Goal: Task Accomplishment & Management: Complete application form

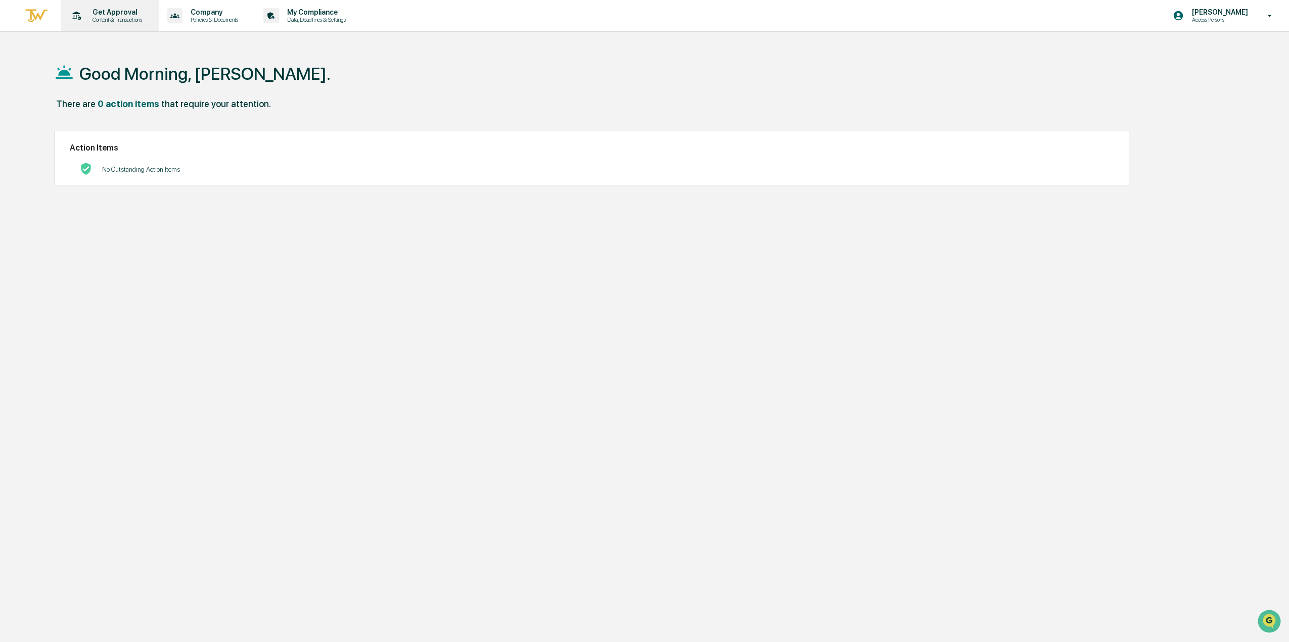
click at [125, 13] on p "Get Approval" at bounding box center [115, 12] width 63 height 8
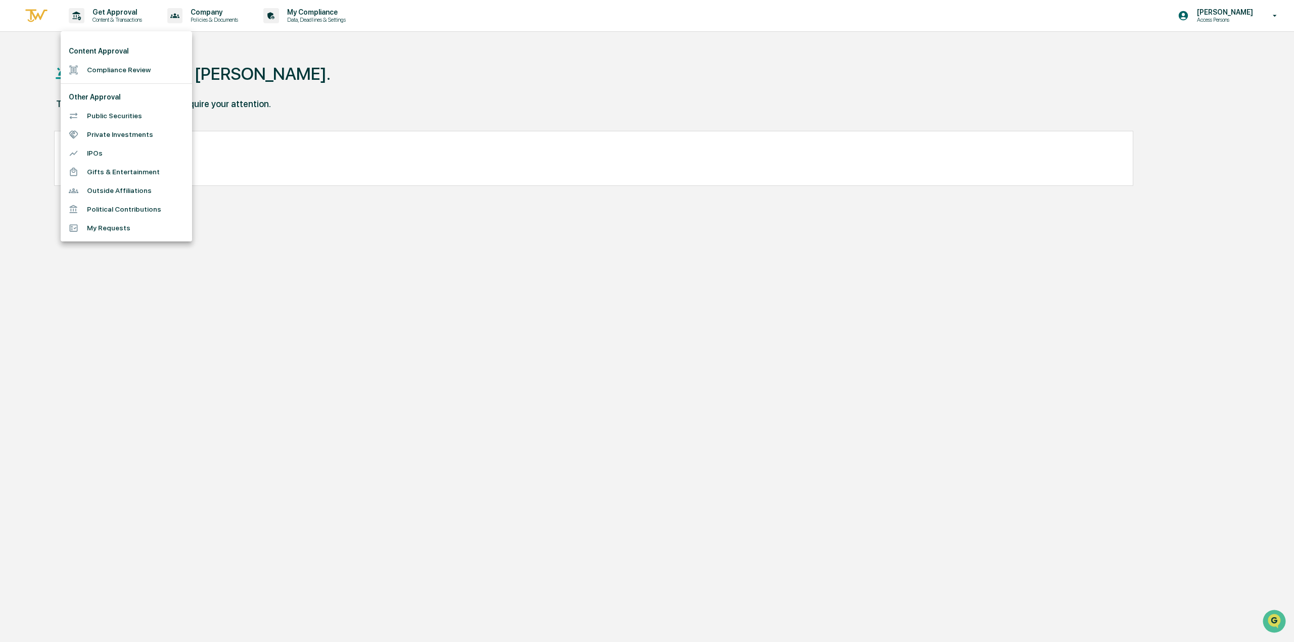
click at [128, 224] on li "My Requests" at bounding box center [126, 228] width 131 height 19
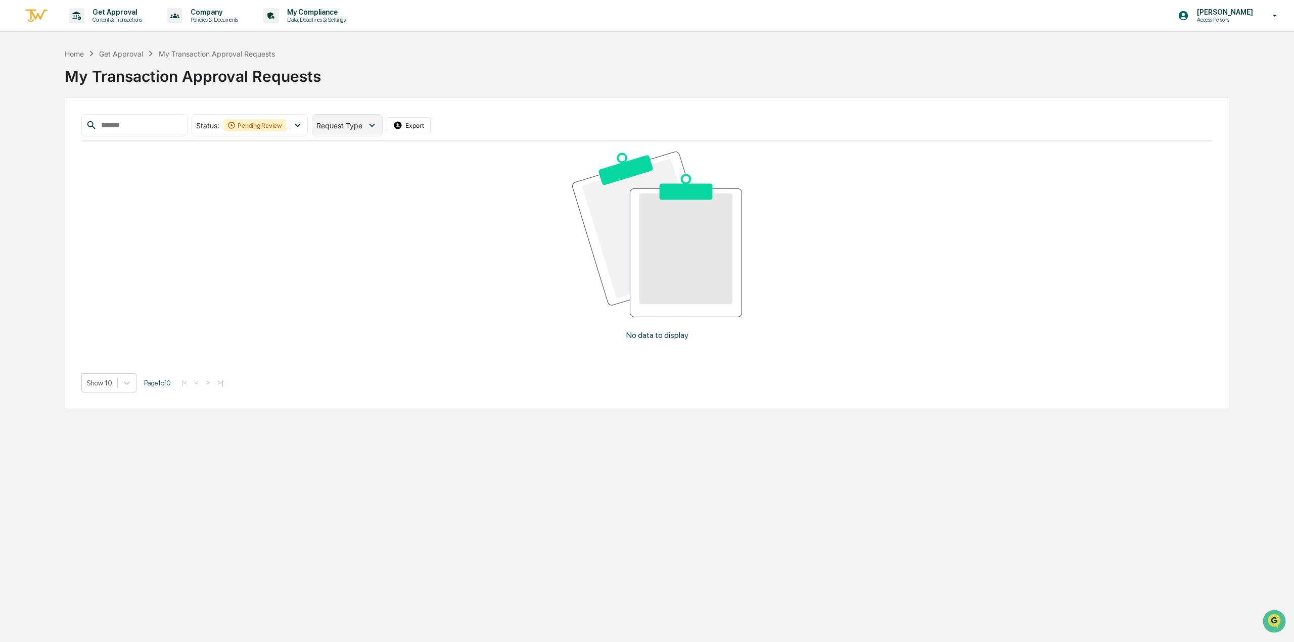
click at [376, 129] on div "Request Type" at bounding box center [347, 125] width 70 height 22
click at [362, 129] on span "Request Type" at bounding box center [339, 125] width 46 height 9
click at [303, 129] on icon at bounding box center [297, 125] width 11 height 11
click at [209, 212] on div at bounding box center [204, 211] width 9 height 9
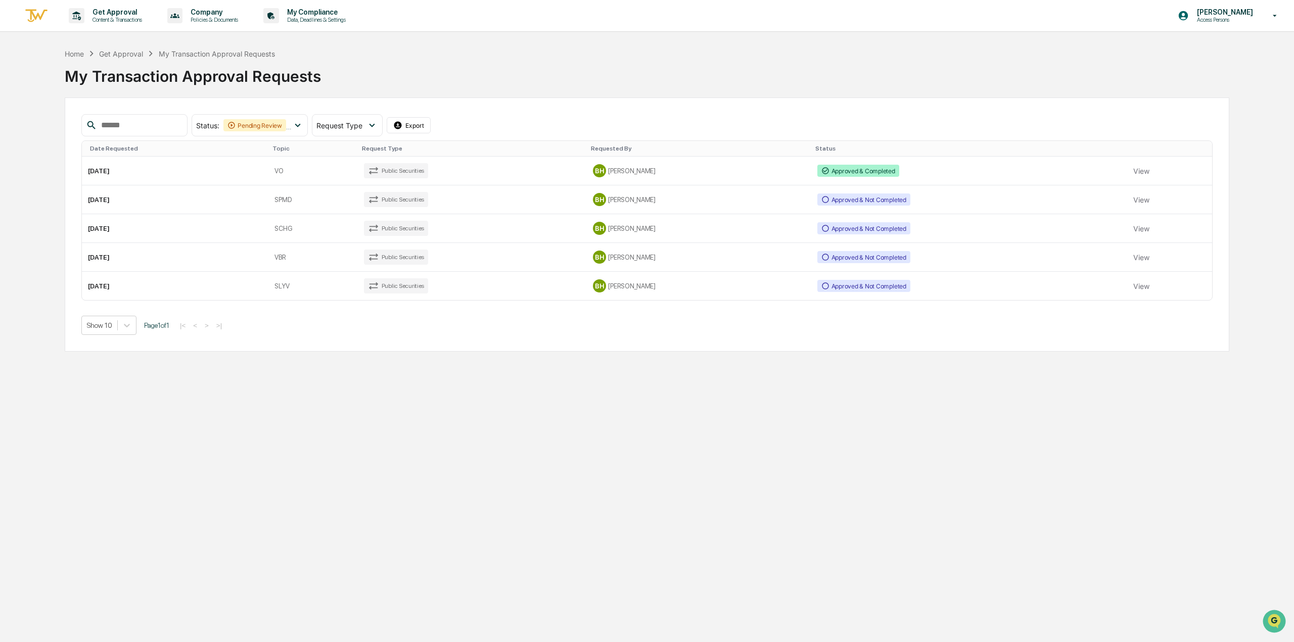
click at [120, 149] on div "Date Requested" at bounding box center [177, 148] width 174 height 7
click at [120, 149] on div "Date Requested ▲" at bounding box center [183, 148] width 187 height 7
click at [120, 149] on div "Date Requested ▼" at bounding box center [183, 148] width 187 height 7
click at [120, 149] on div "Date Requested" at bounding box center [177, 148] width 174 height 7
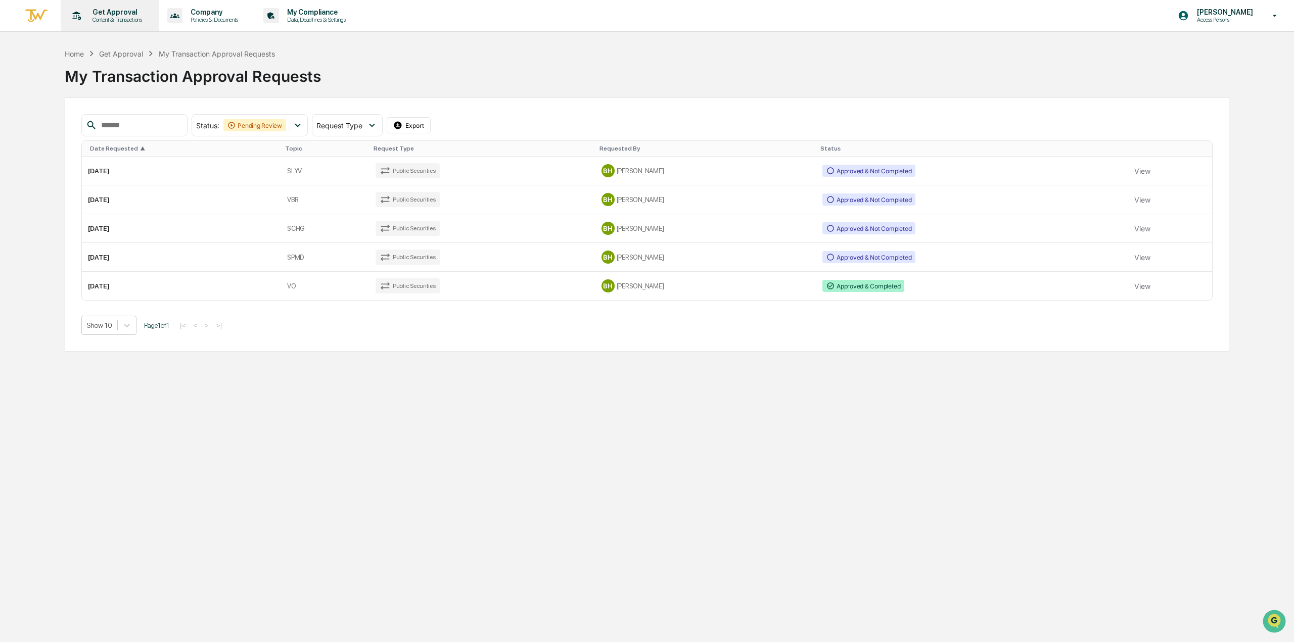
click at [140, 15] on p "Get Approval" at bounding box center [115, 12] width 63 height 8
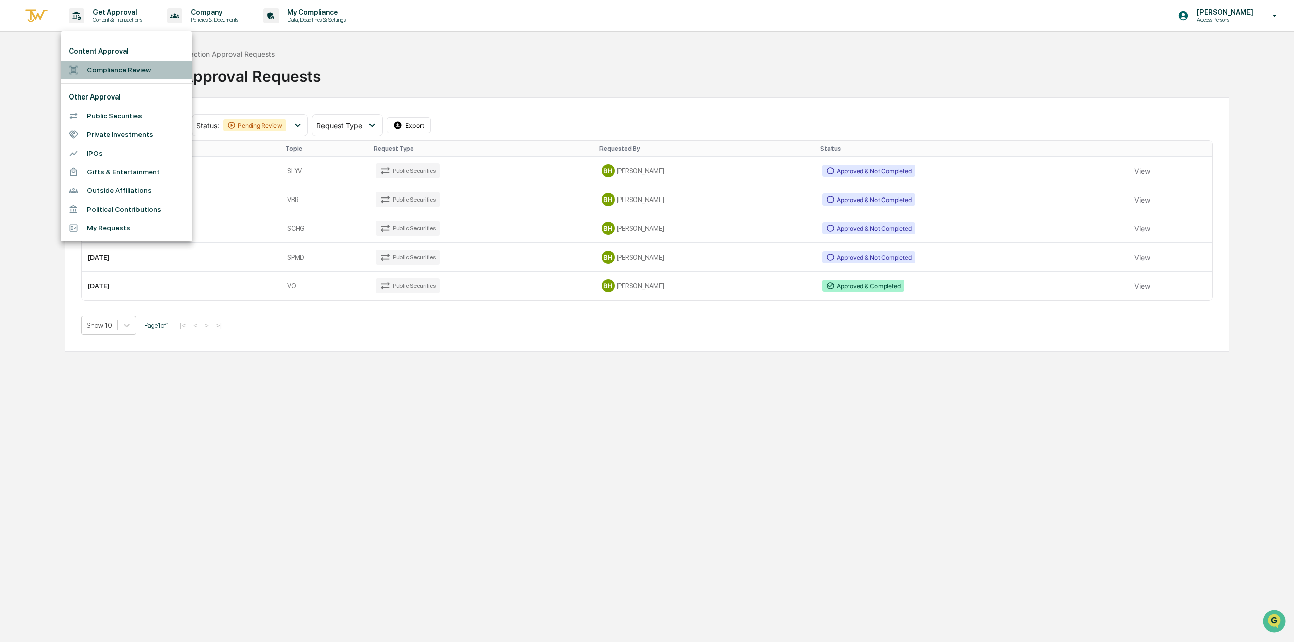
click at [138, 64] on li "Compliance Review" at bounding box center [126, 70] width 131 height 19
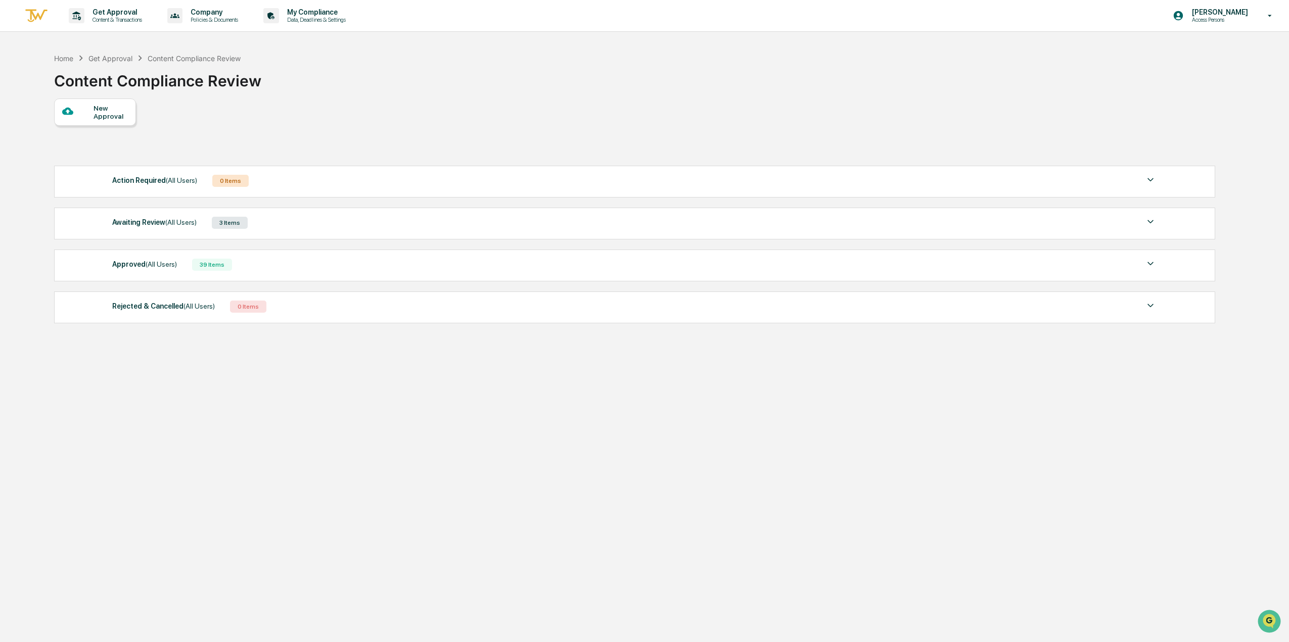
click at [172, 264] on span "(All Users)" at bounding box center [161, 264] width 31 height 8
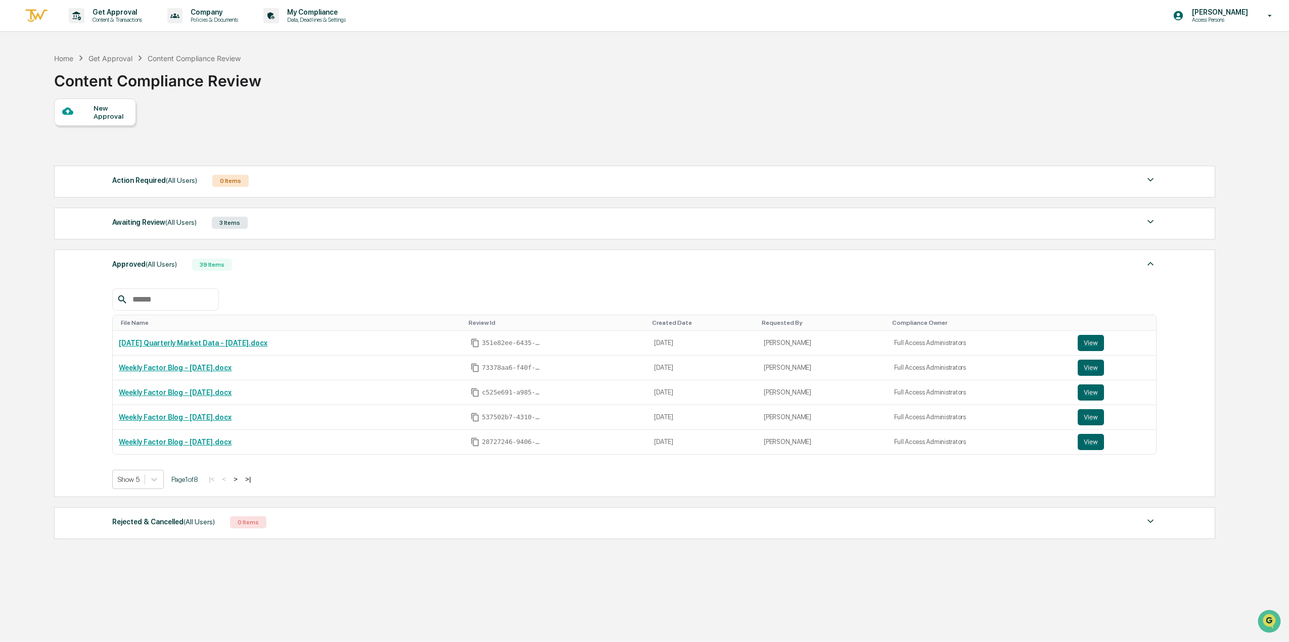
click at [713, 322] on div "Created Date" at bounding box center [703, 322] width 102 height 7
click at [713, 322] on div "Created Date ▲" at bounding box center [697, 322] width 113 height 7
click at [162, 223] on div "Awaiting Review (All Users)" at bounding box center [154, 222] width 84 height 13
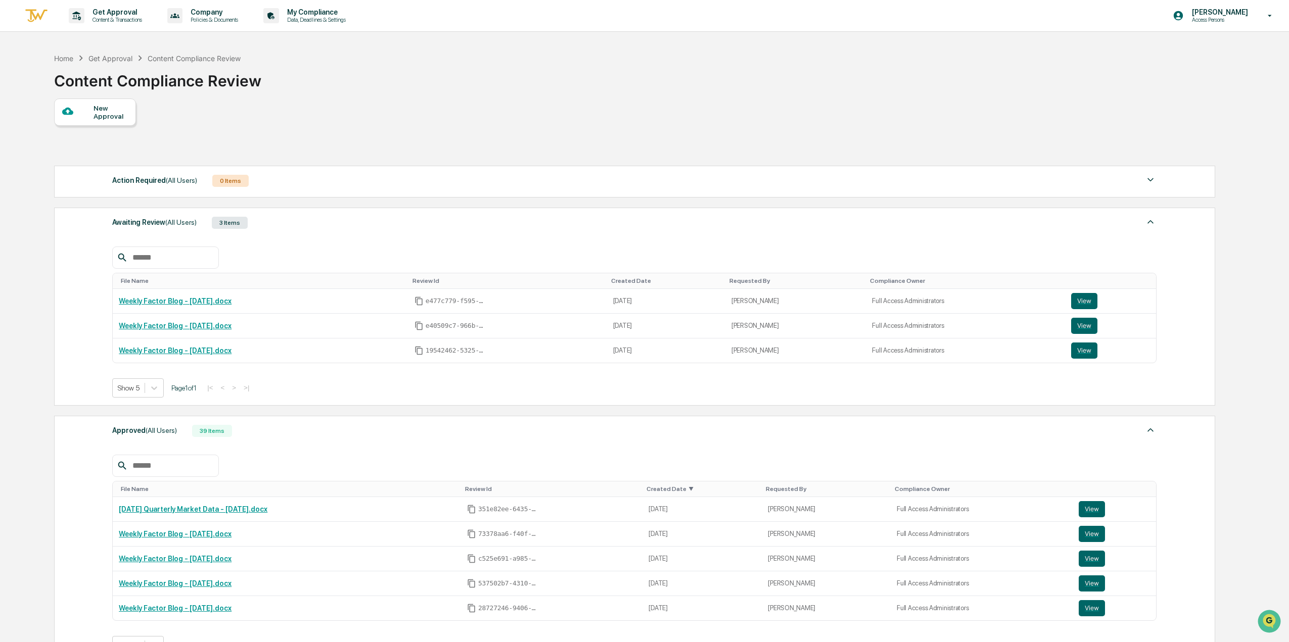
click at [105, 107] on div "New Approval" at bounding box center [111, 112] width 34 height 16
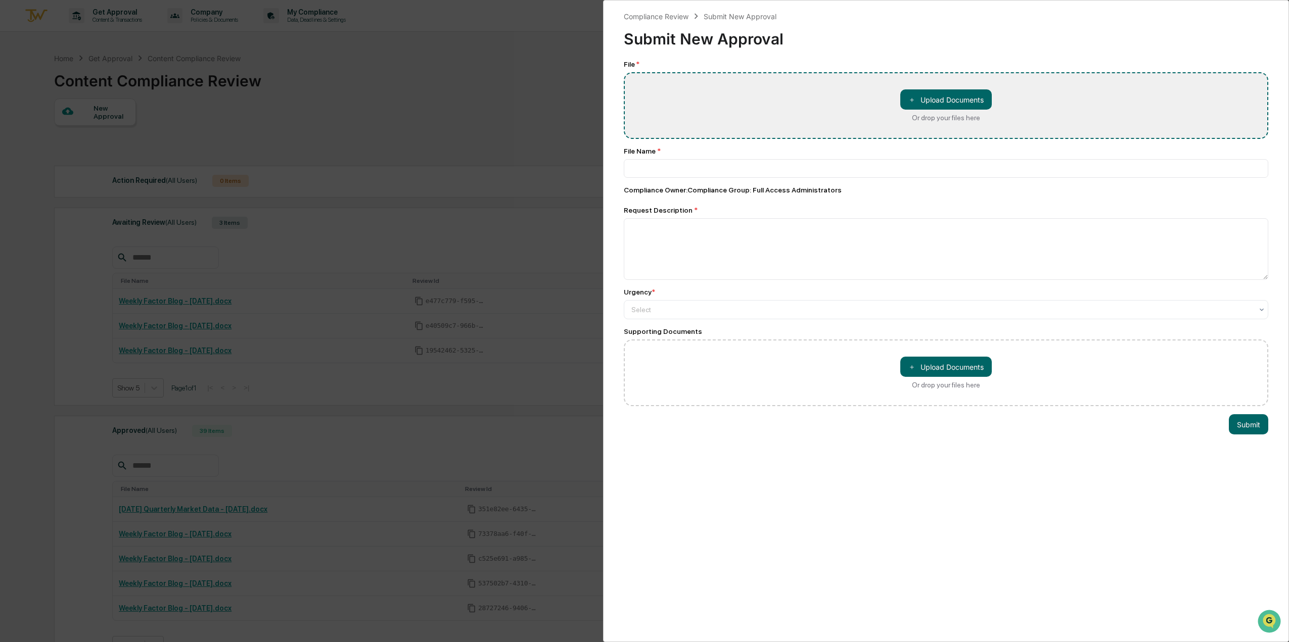
type input "**********"
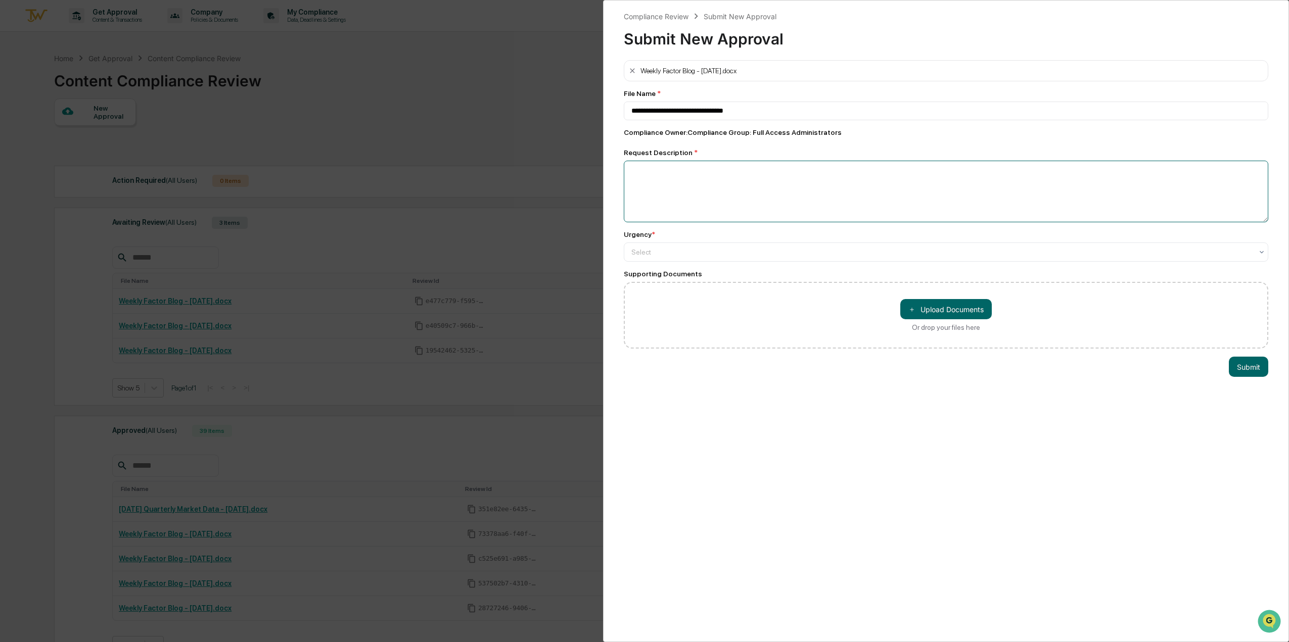
click at [690, 192] on textarea at bounding box center [946, 192] width 644 height 62
type textarea "**********"
click at [693, 253] on div at bounding box center [941, 252] width 621 height 10
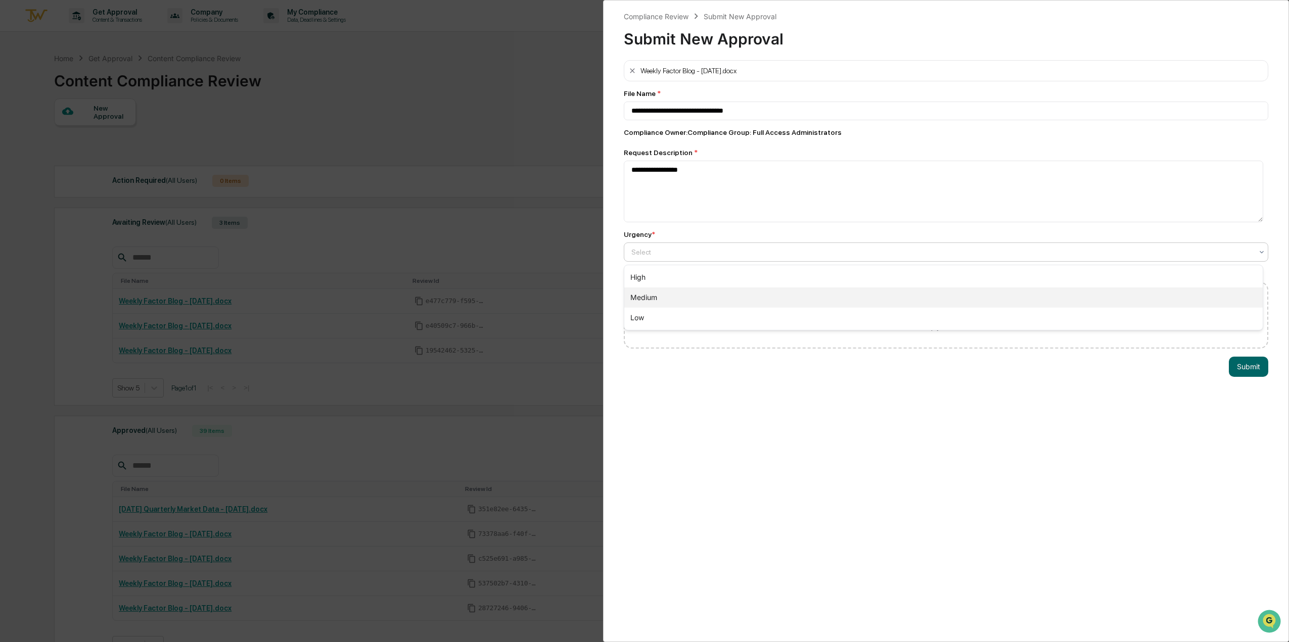
click at [690, 301] on div "Medium" at bounding box center [943, 298] width 638 height 20
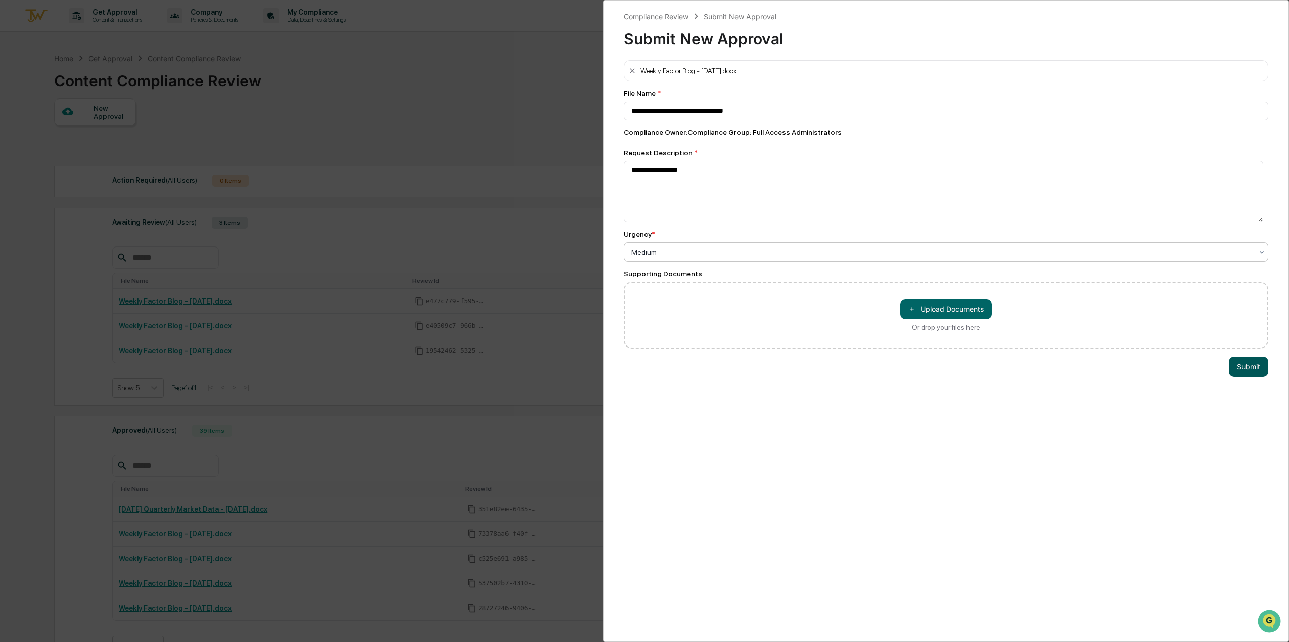
click at [1243, 363] on button "Submit" at bounding box center [1248, 367] width 39 height 20
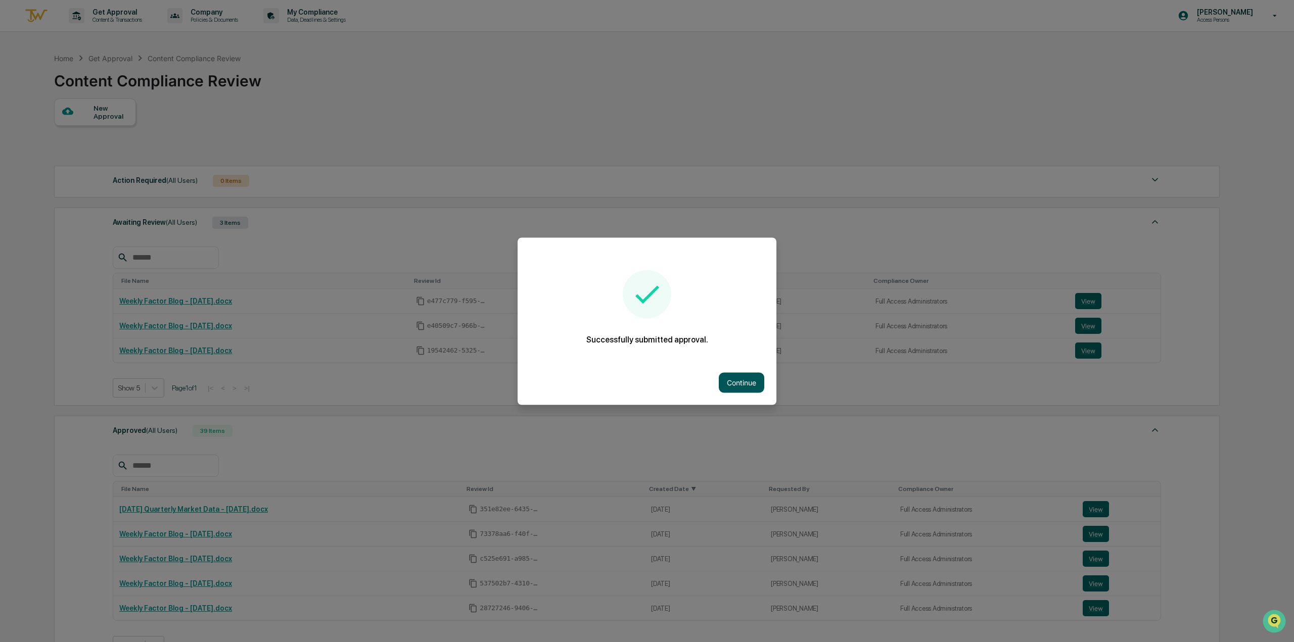
click at [728, 382] on button "Continue" at bounding box center [741, 382] width 45 height 20
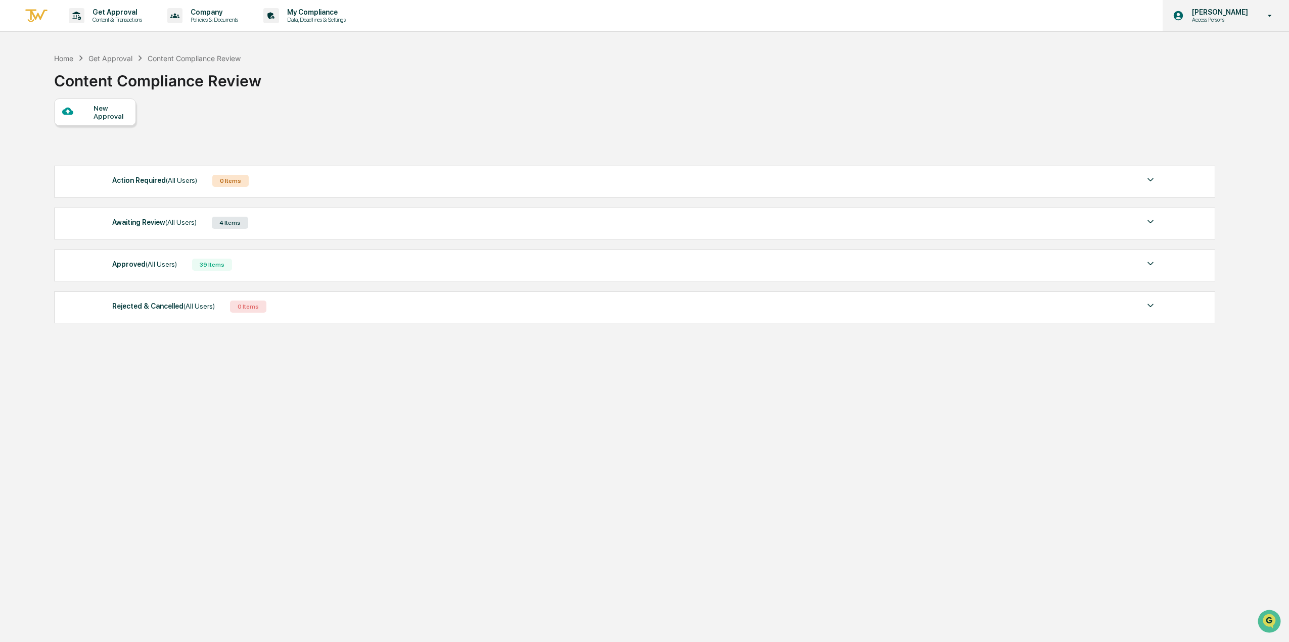
click at [1241, 18] on p "Access Persons" at bounding box center [1218, 19] width 69 height 7
click at [1188, 47] on li "Logout" at bounding box center [1215, 51] width 142 height 19
